Goal: Task Accomplishment & Management: Use online tool/utility

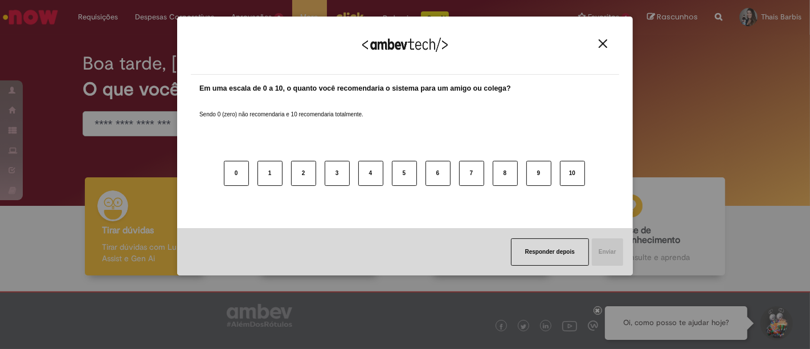
click at [605, 52] on div "Agradecemos seu feedback!" at bounding box center [405, 52] width 428 height 44
click at [604, 41] on img "Close" at bounding box center [603, 43] width 9 height 9
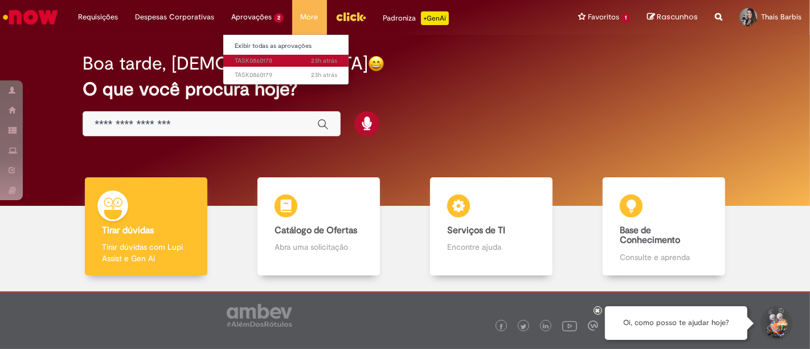
click at [270, 65] on link "23h atrás 23 horas atrás TASK0860178" at bounding box center [285, 61] width 125 height 13
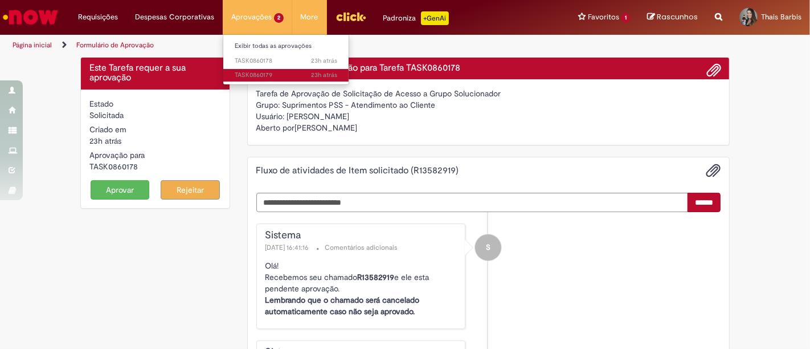
click at [275, 75] on span "23h atrás 23 horas atrás TASK0860179" at bounding box center [286, 75] width 103 height 9
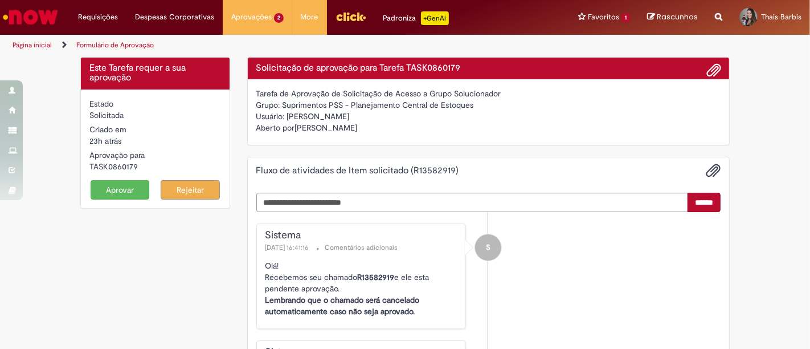
click at [111, 183] on button "Aprovar" at bounding box center [120, 189] width 59 height 19
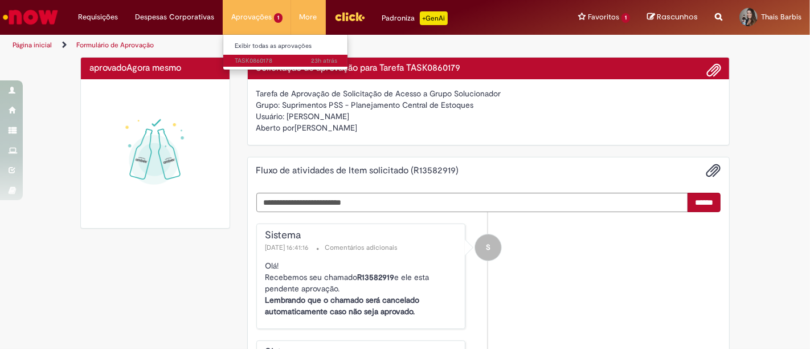
click at [263, 59] on span "23h atrás 23 horas atrás TASK0860178" at bounding box center [286, 60] width 103 height 9
click at [269, 58] on span "23h atrás 23 horas atrás TASK0860178" at bounding box center [286, 60] width 103 height 9
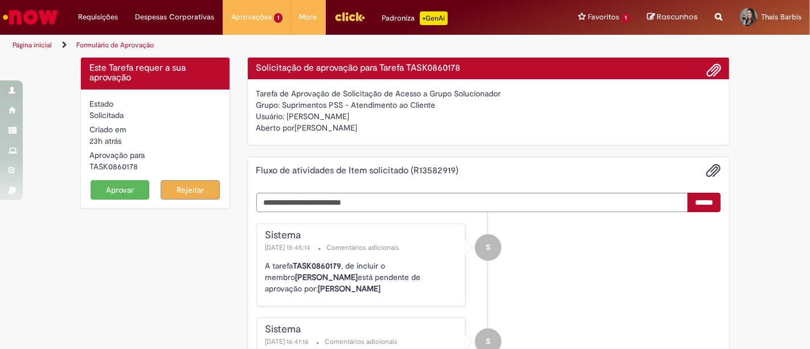
click at [116, 181] on button "Aprovar" at bounding box center [120, 189] width 59 height 19
